Goal: Unclear

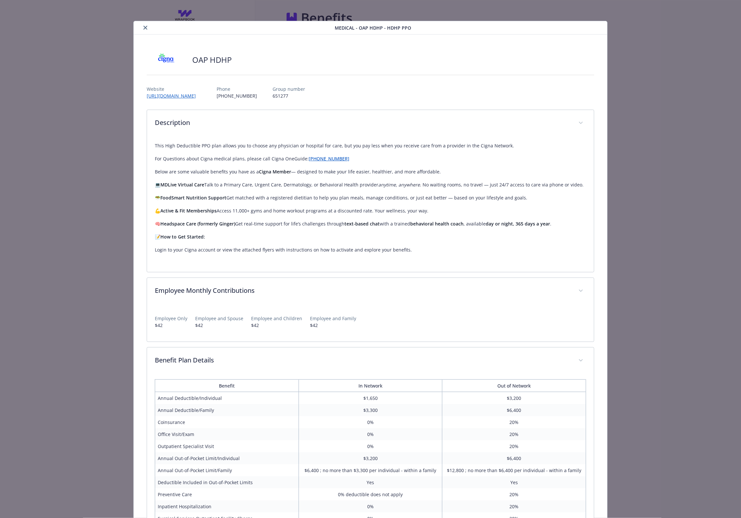
scroll to position [171, 0]
